Goal: Find specific page/section: Find specific page/section

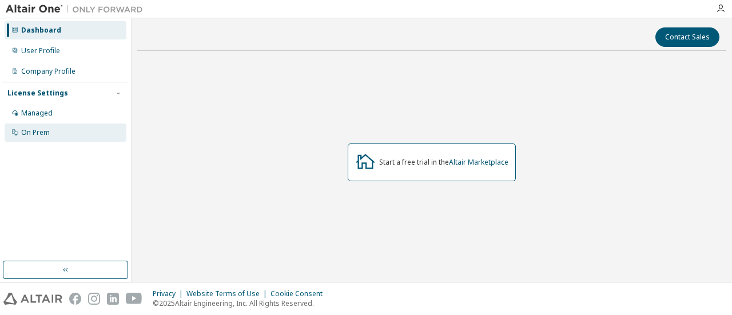
click at [69, 135] on div "On Prem" at bounding box center [66, 133] width 122 height 18
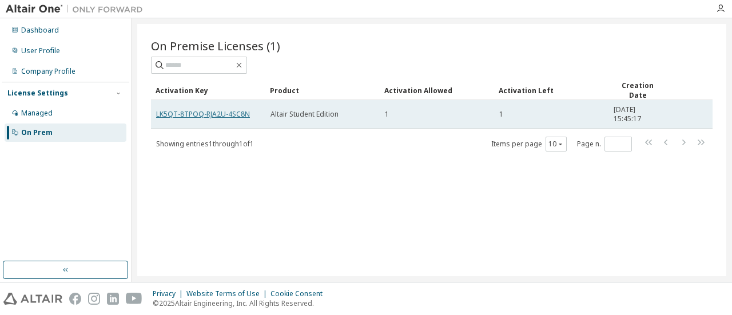
click at [216, 114] on link "LK5QT-8TPOQ-RJA2U-4SC8N" at bounding box center [203, 114] width 94 height 10
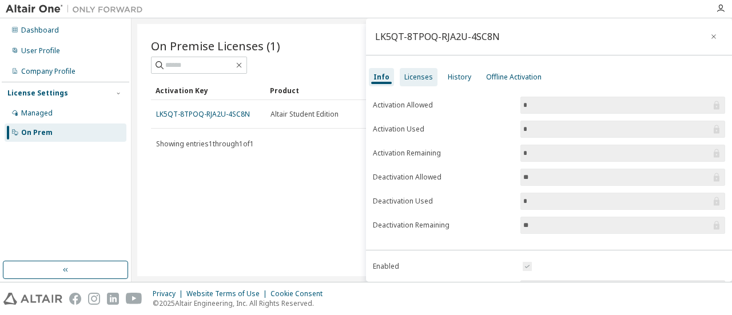
click at [420, 74] on div "Licenses" at bounding box center [418, 77] width 29 height 9
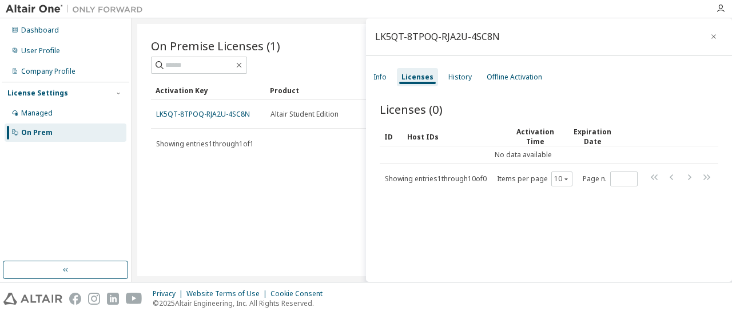
click at [225, 197] on div "On Premise Licenses (1) Clear Load Save Save As Field Operator Value Select fil…" at bounding box center [431, 150] width 589 height 252
